Goal: Task Accomplishment & Management: Complete application form

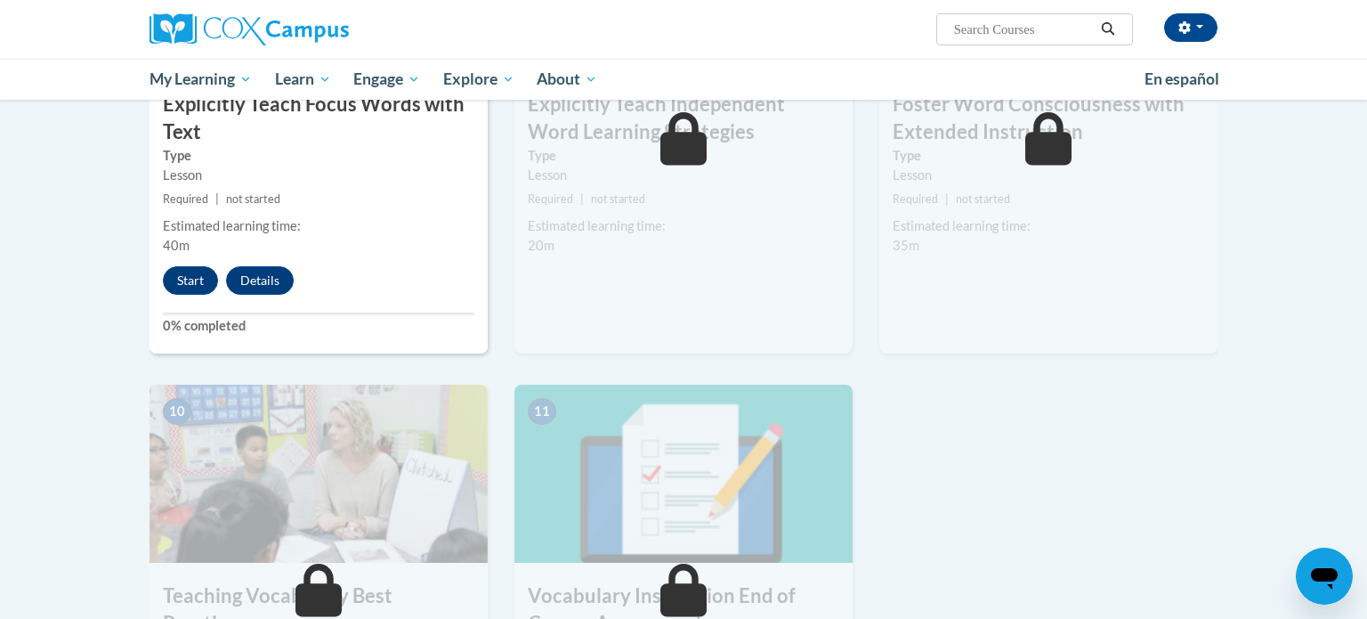
scroll to position [1577, 0]
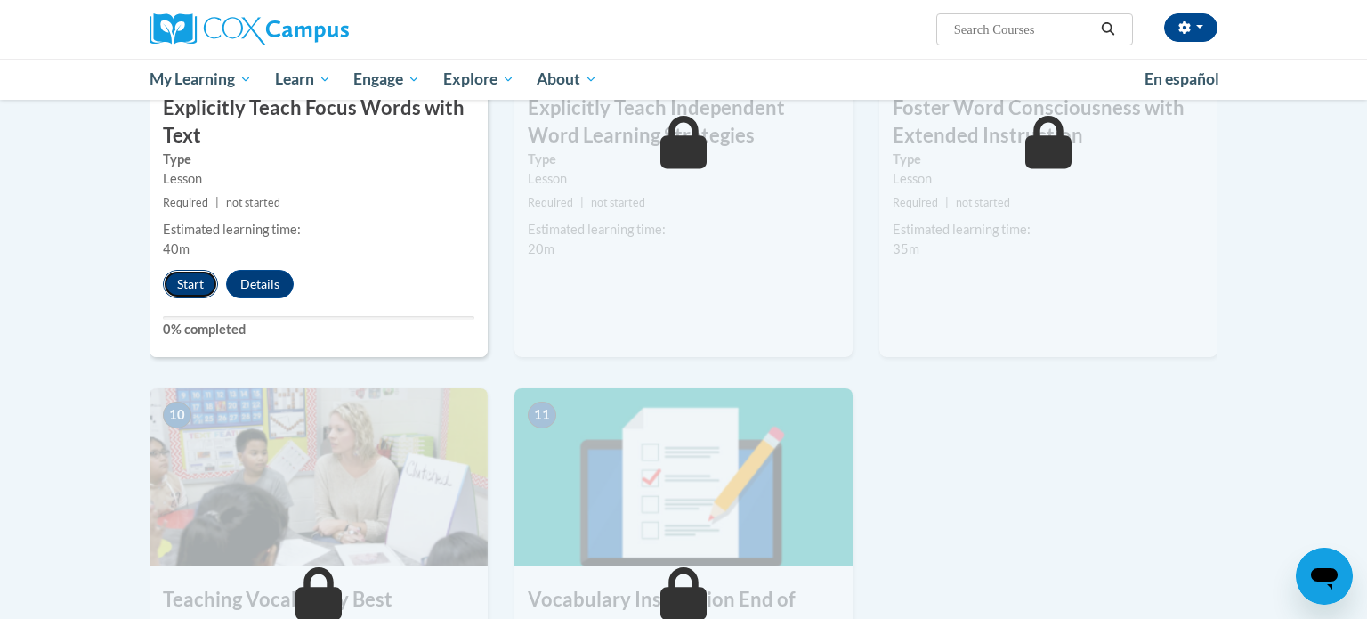
click at [186, 278] on button "Start" at bounding box center [190, 284] width 55 height 28
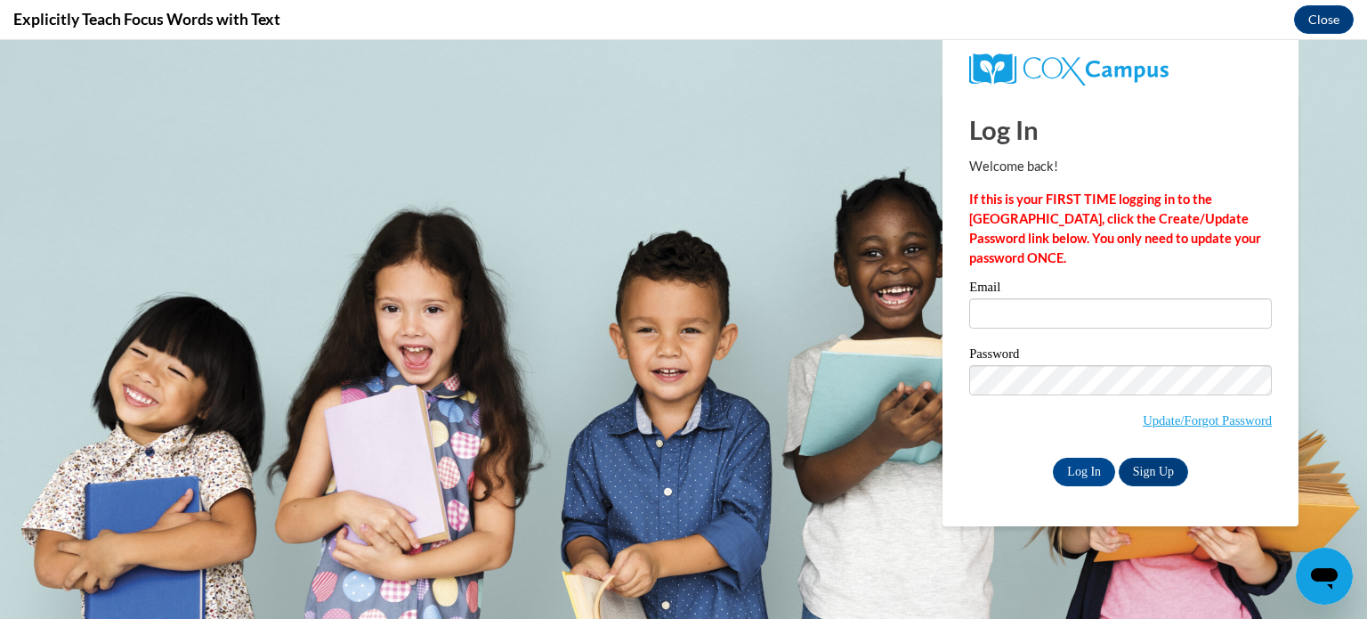
scroll to position [0, 0]
type input "[EMAIL_ADDRESS][DOMAIN_NAME]"
click at [1086, 468] on input "Log In" at bounding box center [1084, 472] width 62 height 28
